Goal: Transaction & Acquisition: Download file/media

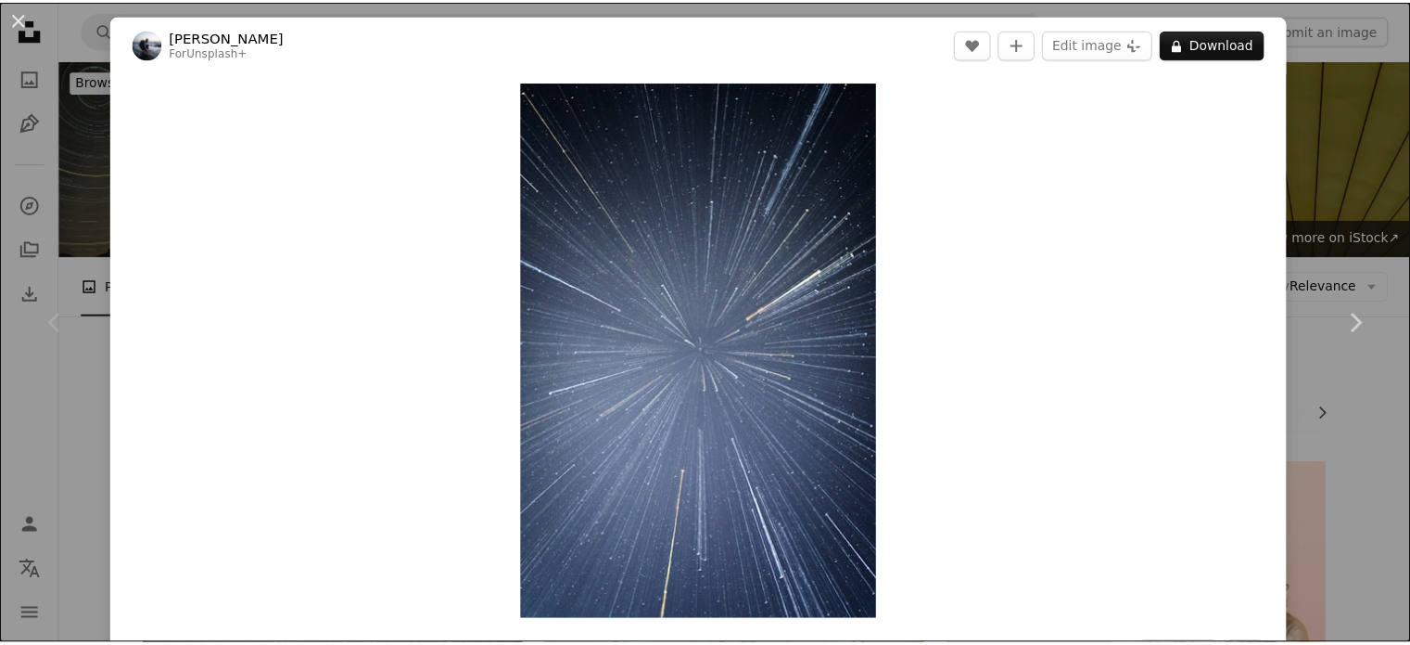
scroll to position [297, 0]
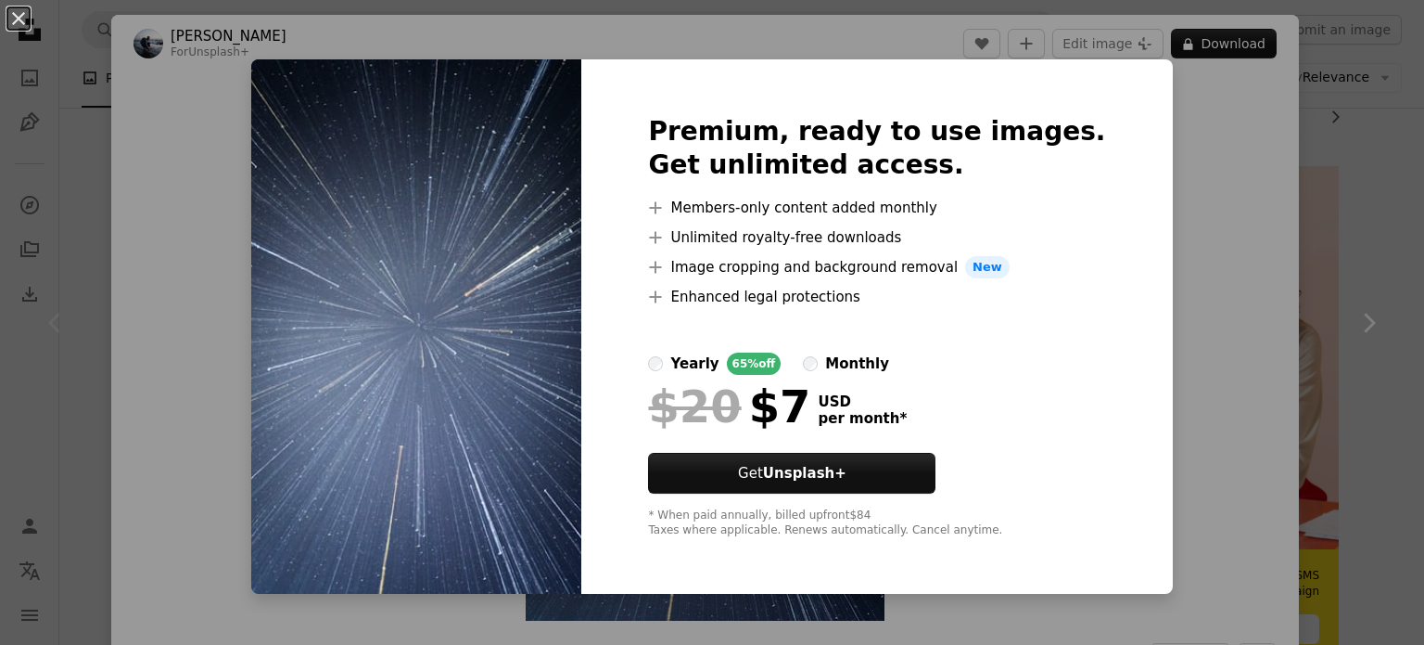
click at [1335, 302] on div "An X shape Premium, ready to use images. Get unlimited access. A plus sign Memb…" at bounding box center [712, 322] width 1424 height 645
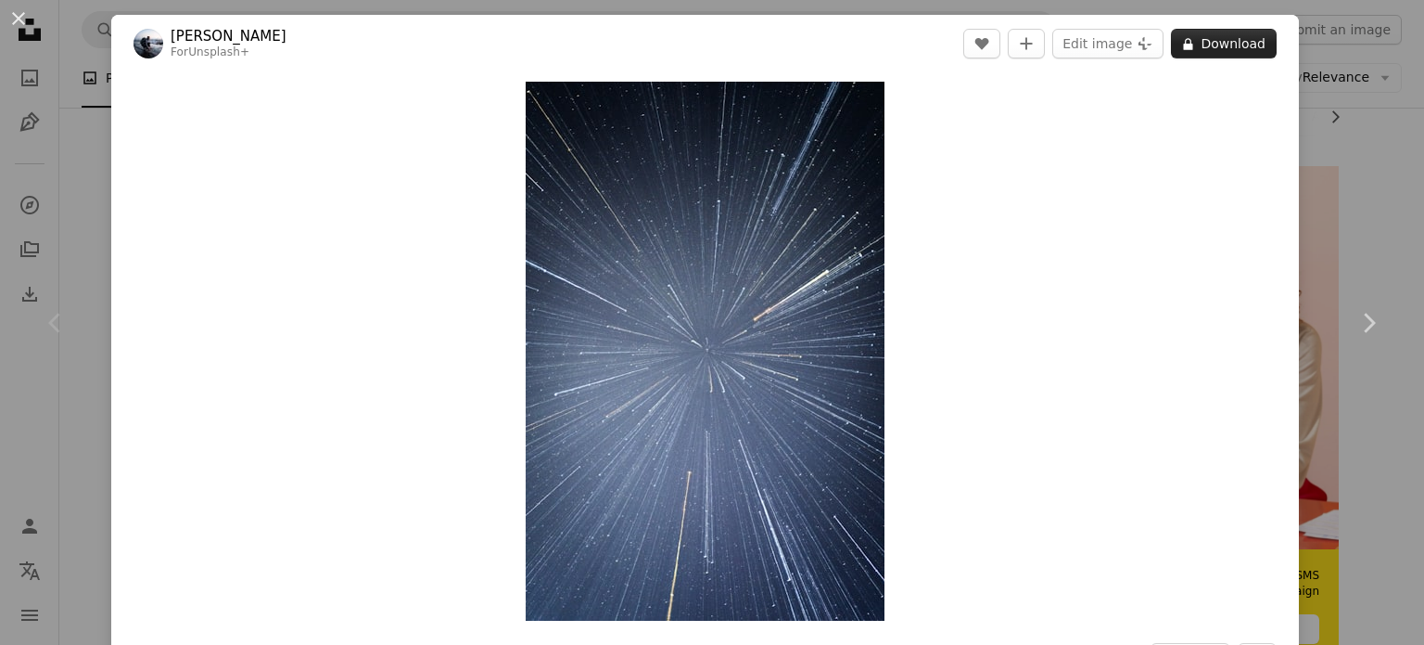
click at [1230, 45] on button "A lock Download" at bounding box center [1224, 44] width 106 height 30
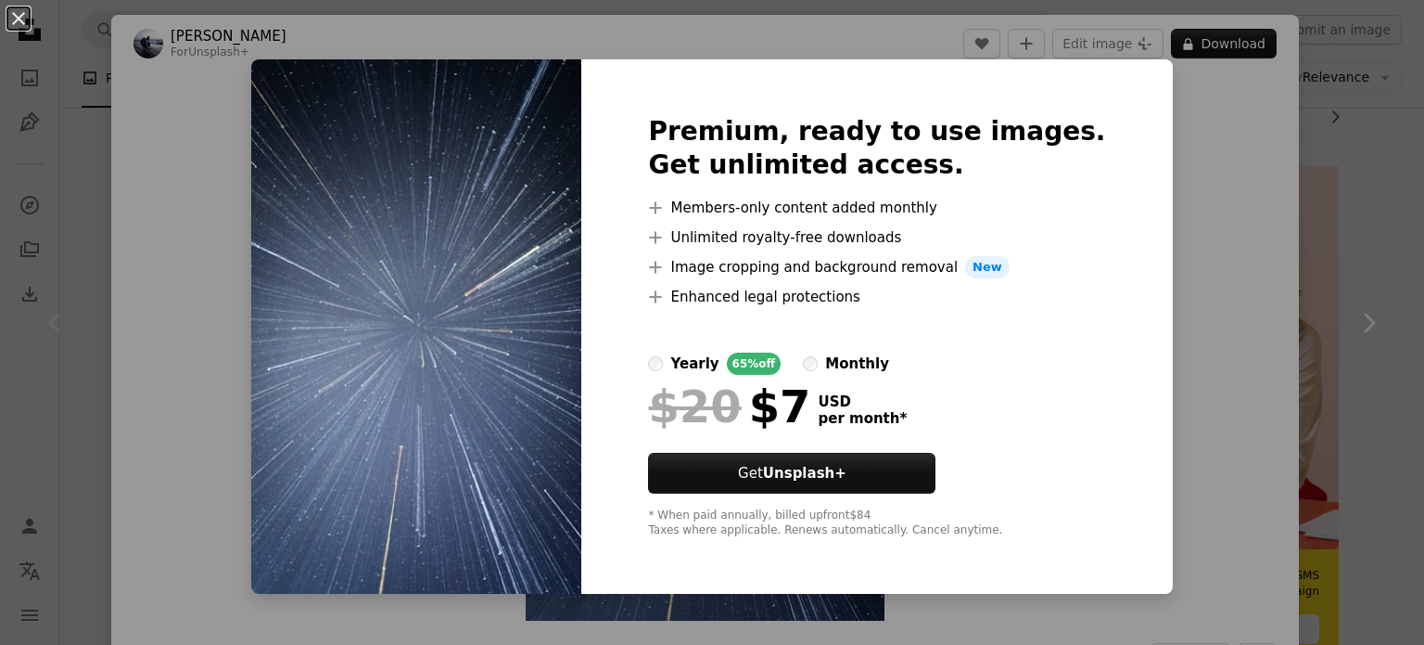
click at [1220, 198] on div "An X shape Premium, ready to use images. Get unlimited access. A plus sign Memb…" at bounding box center [712, 322] width 1424 height 645
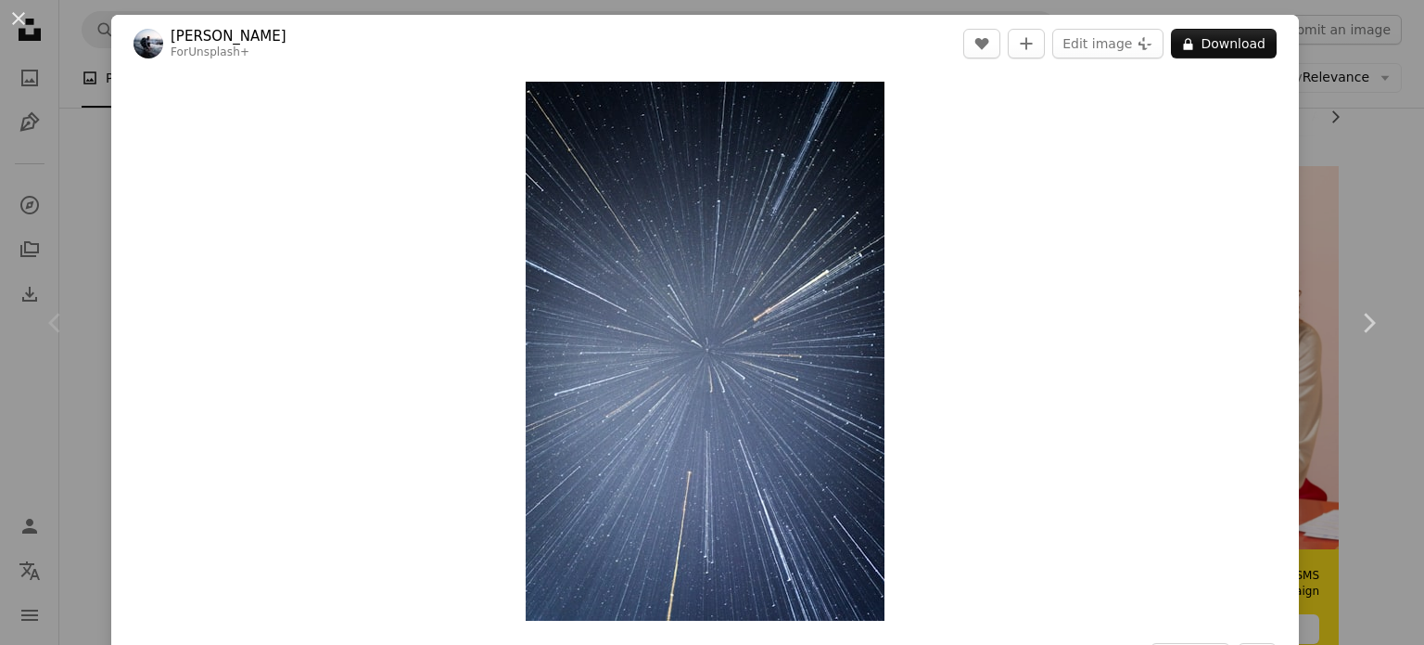
click at [1352, 114] on div "An X shape Chevron left Chevron right [PERSON_NAME] For Unsplash+ A heart A plu…" at bounding box center [712, 322] width 1424 height 645
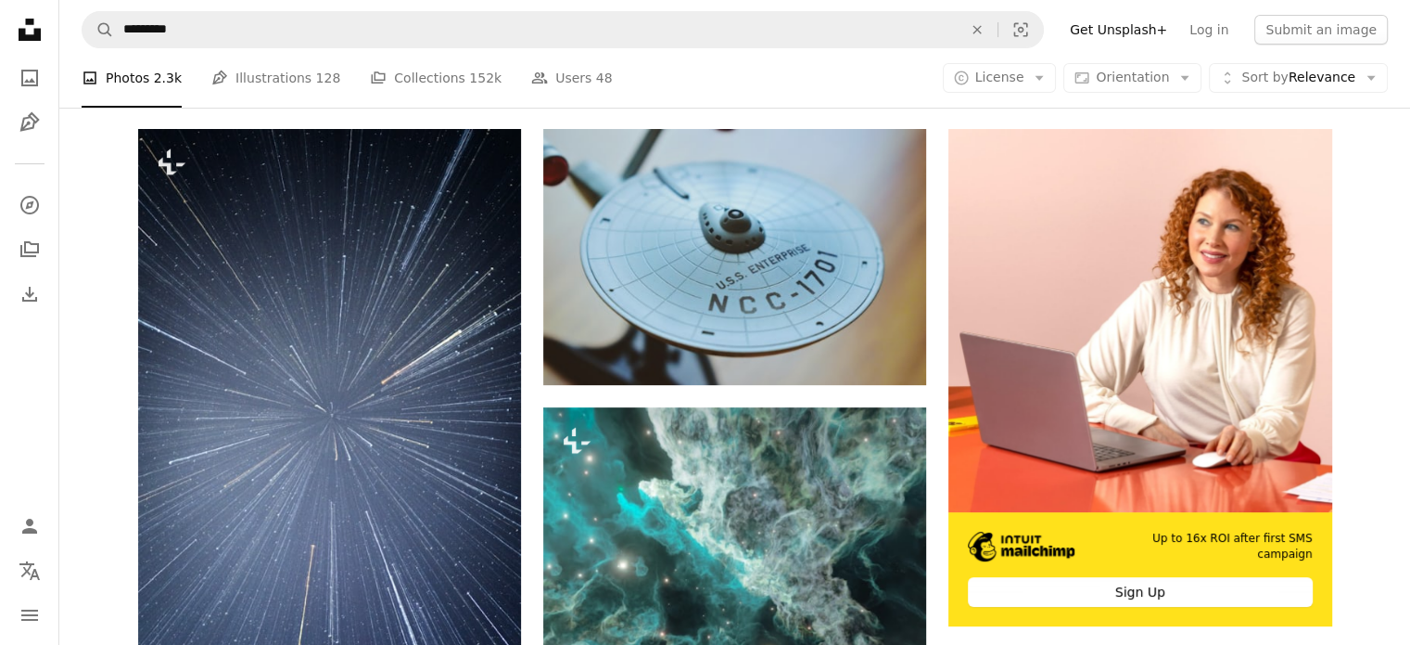
scroll to position [297, 0]
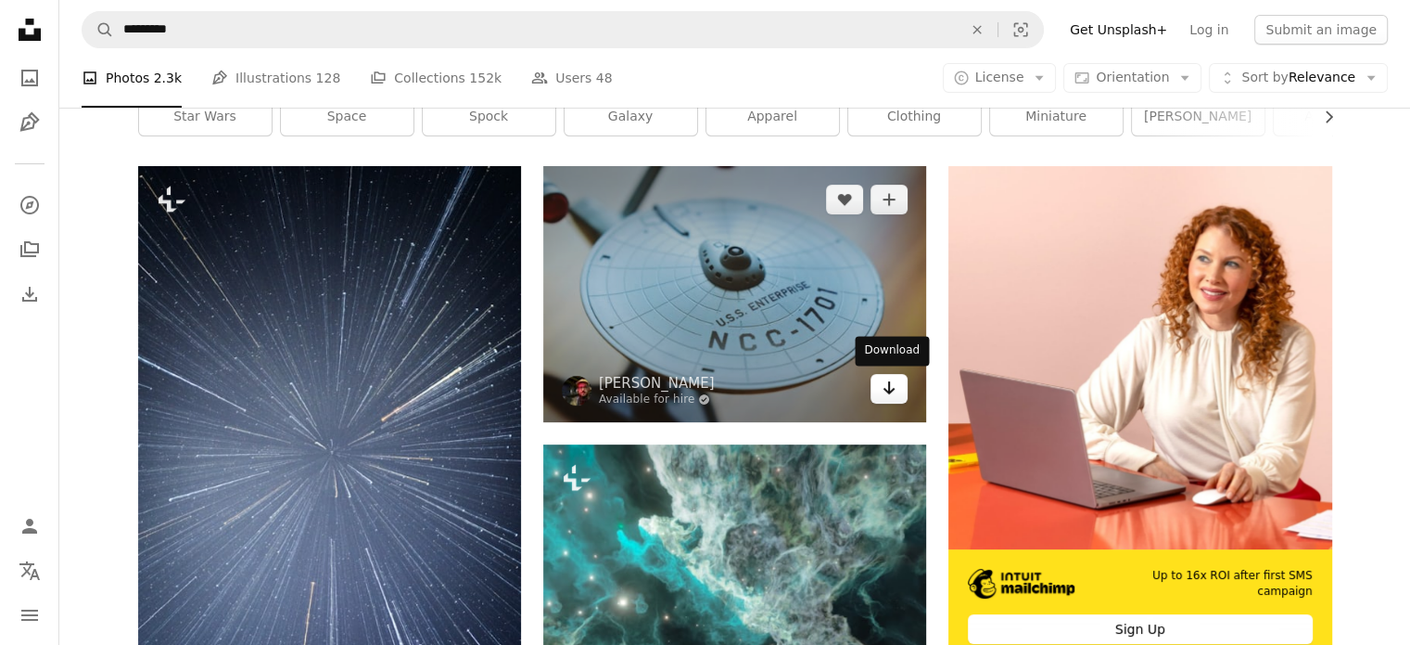
click at [883, 384] on icon "Arrow pointing down" at bounding box center [889, 388] width 15 height 22
